Goal: Task Accomplishment & Management: Complete application form

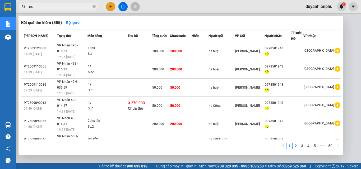
click at [110, 5] on div at bounding box center [180, 84] width 361 height 169
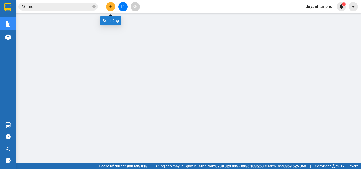
click at [111, 7] on icon "plus" at bounding box center [110, 6] width 0 height 3
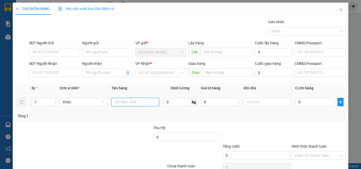
click at [126, 101] on input "text" at bounding box center [135, 102] width 48 height 8
type input "1 xe số"
click at [312, 102] on input "0" at bounding box center [314, 102] width 38 height 8
type input "4"
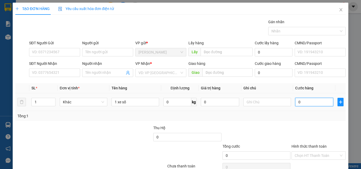
type input "4"
type input "40"
type input "400"
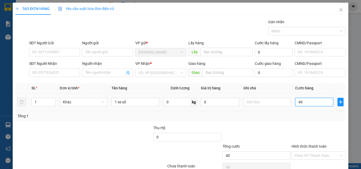
type input "400"
type input "4.000"
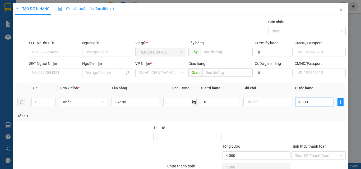
type input "40.000"
type input "400.000"
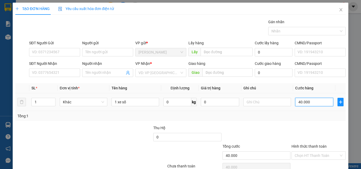
type input "400.000"
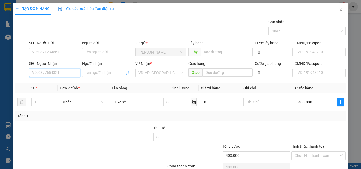
click at [62, 72] on input "SĐT Người Nhận" at bounding box center [54, 73] width 51 height 8
paste input "0963551945"
type input "0963551945"
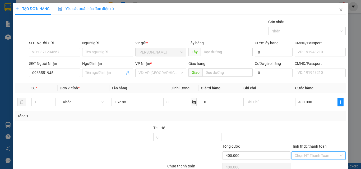
click at [314, 154] on input "Hình thức thanh toán" at bounding box center [316, 156] width 44 height 8
click at [306, 135] on div "Tại văn phòng" at bounding box center [314, 137] width 47 height 6
type input "0"
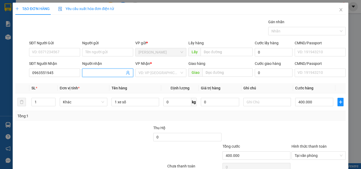
click at [109, 72] on input "Người nhận" at bounding box center [104, 73] width 39 height 6
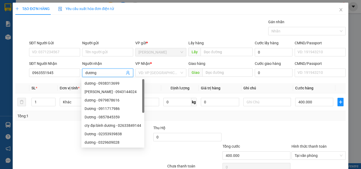
type input "dương"
drag, startPoint x: 206, startPoint y: 131, endPoint x: 202, endPoint y: 125, distance: 8.1
click at [206, 131] on div "Thu Hộ" at bounding box center [187, 129] width 68 height 8
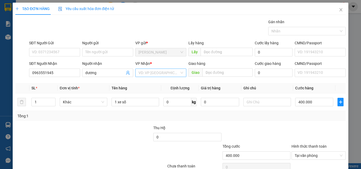
click at [162, 76] on input "search" at bounding box center [158, 73] width 41 height 8
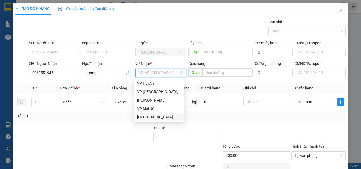
click at [154, 115] on div "[GEOGRAPHIC_DATA]" at bounding box center [159, 117] width 44 height 6
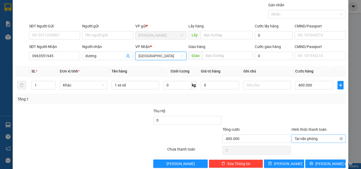
scroll to position [26, 0]
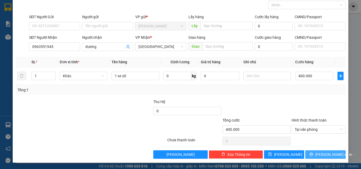
click at [320, 155] on span "[PERSON_NAME] và In" at bounding box center [333, 155] width 37 height 6
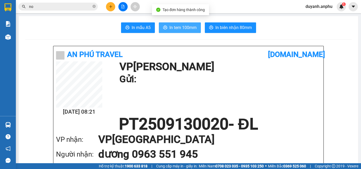
click at [181, 27] on span "In tem 100mm" at bounding box center [182, 27] width 27 height 7
click at [185, 27] on span "In tem 100mm" at bounding box center [182, 27] width 27 height 7
